Goal: Information Seeking & Learning: Learn about a topic

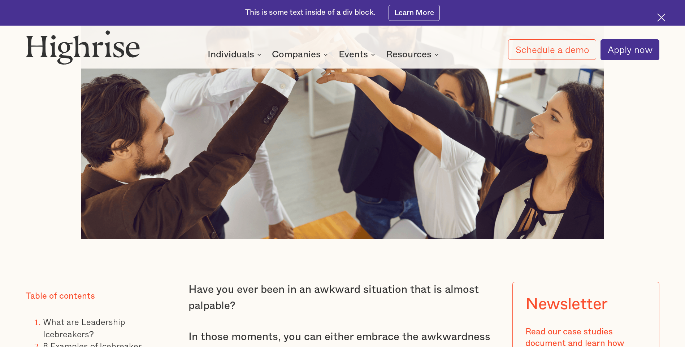
scroll to position [578, 0]
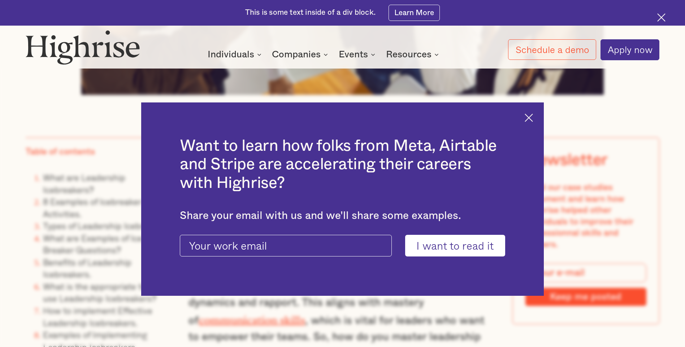
click at [533, 114] on img at bounding box center [529, 118] width 8 height 8
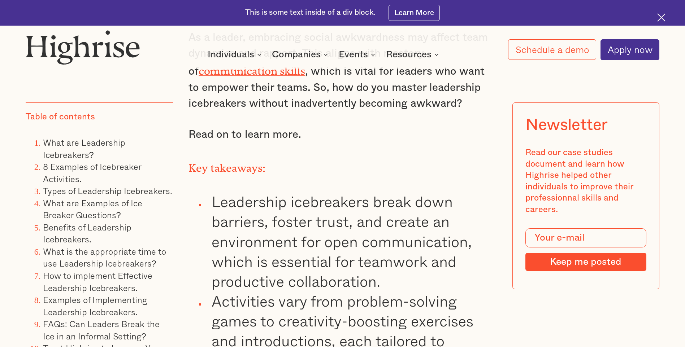
scroll to position [831, 0]
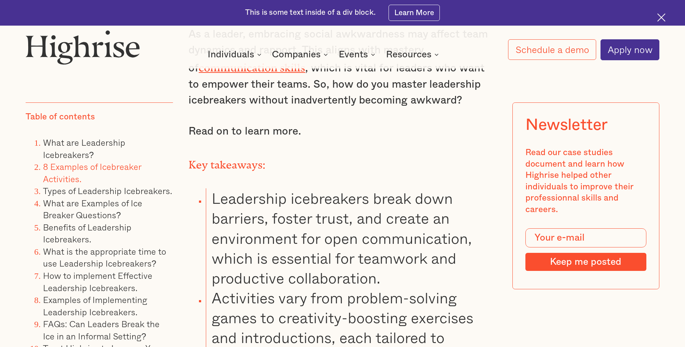
click at [118, 168] on link "8 Examples of Icebreaker Activities." at bounding box center [92, 173] width 98 height 26
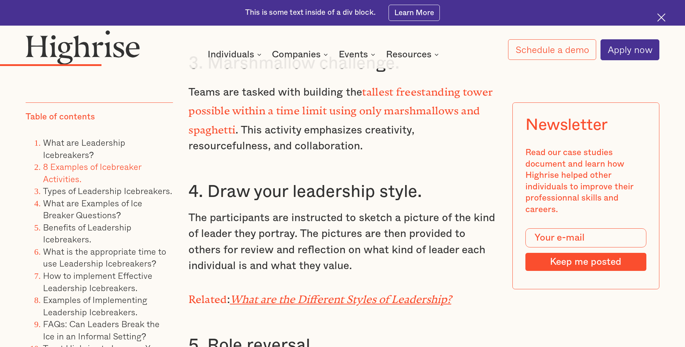
scroll to position [2467, 0]
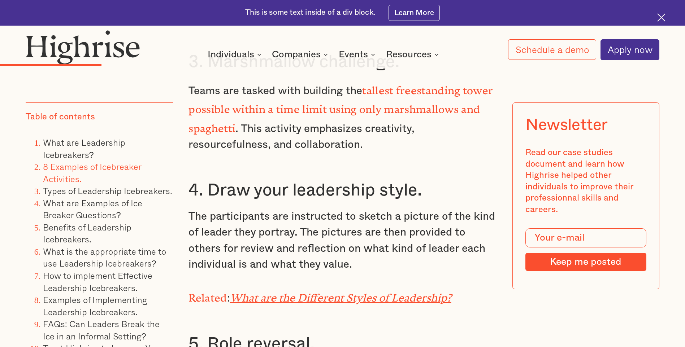
click at [306, 292] on em "What are the Different Styles of Leadership?" at bounding box center [340, 295] width 221 height 7
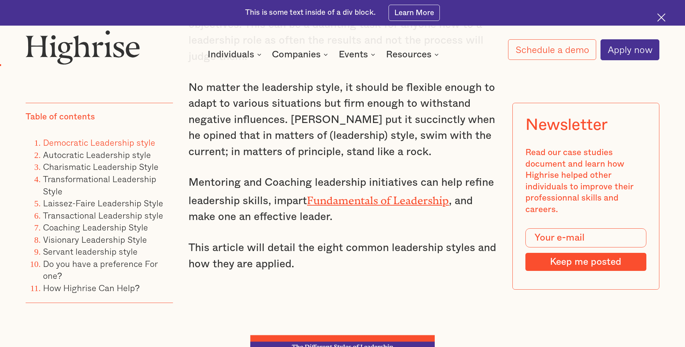
scroll to position [722, 0]
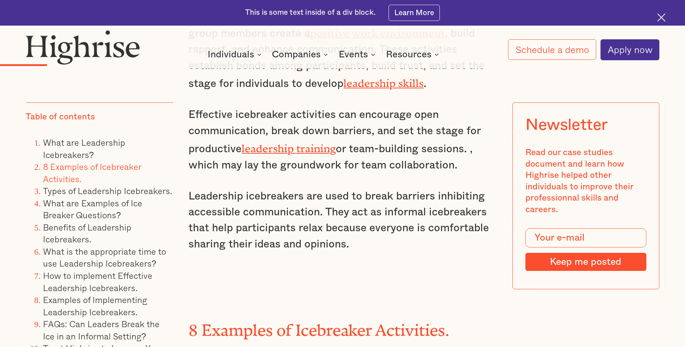
scroll to position [1586, 0]
